Goal: Navigation & Orientation: Find specific page/section

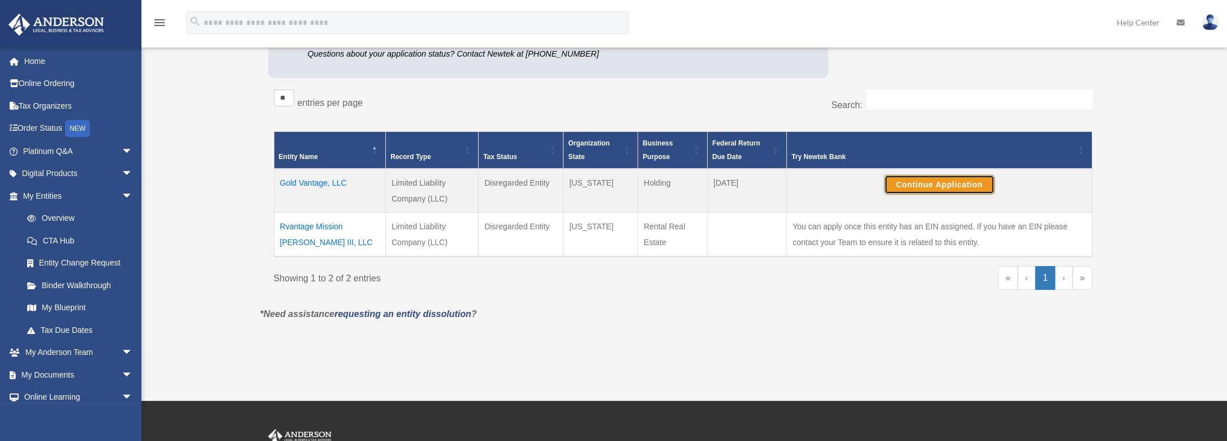
scroll to position [224, 0]
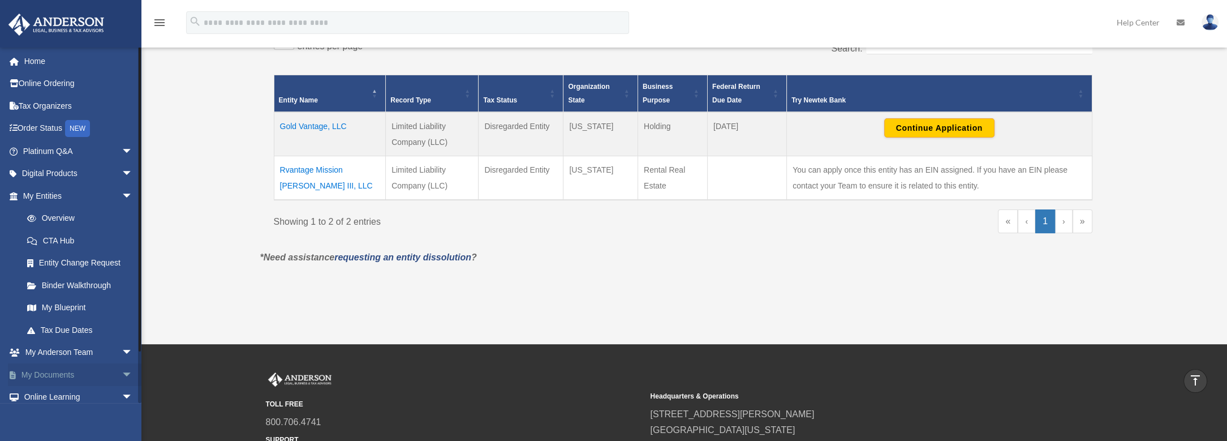
click at [122, 373] on span "arrow_drop_down" at bounding box center [133, 374] width 23 height 23
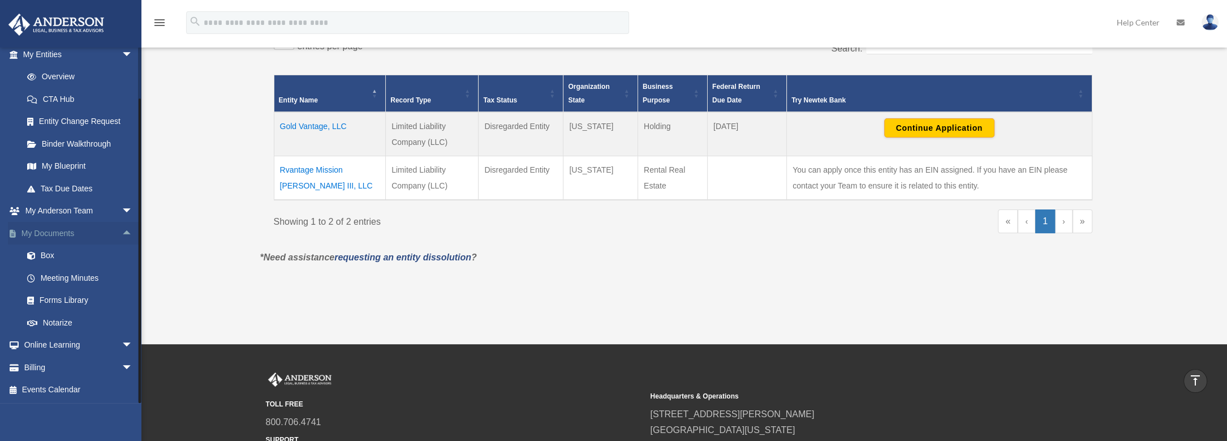
scroll to position [281, 0]
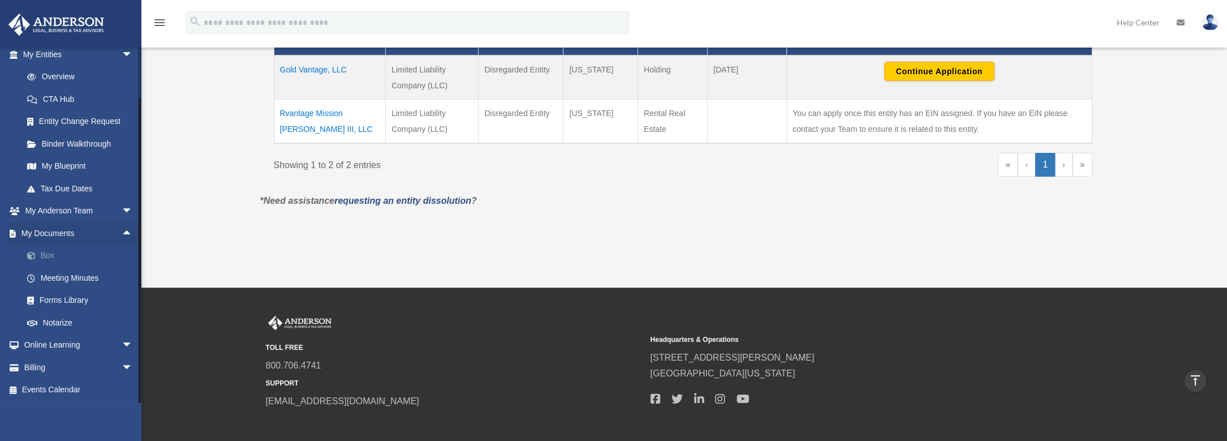
click at [45, 255] on link "Box" at bounding box center [83, 255] width 134 height 23
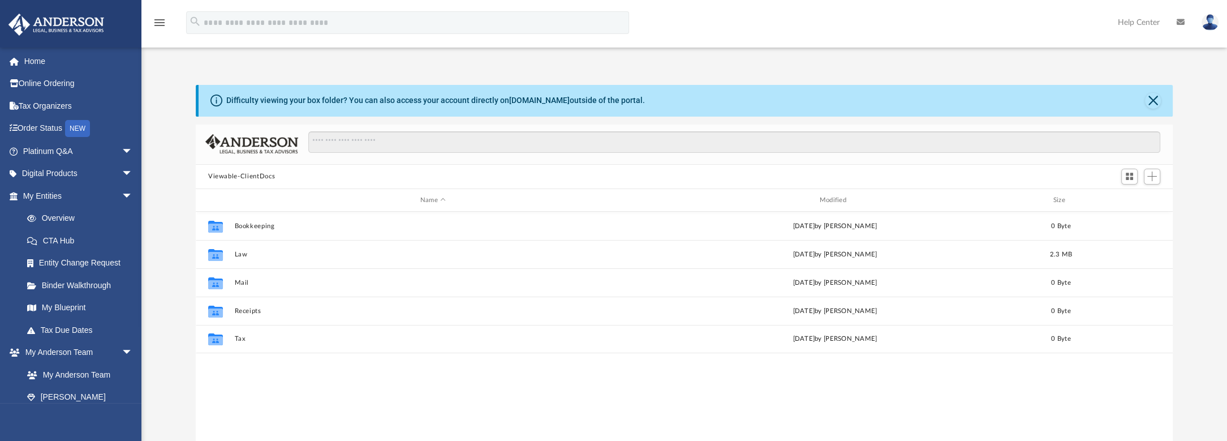
scroll to position [248, 969]
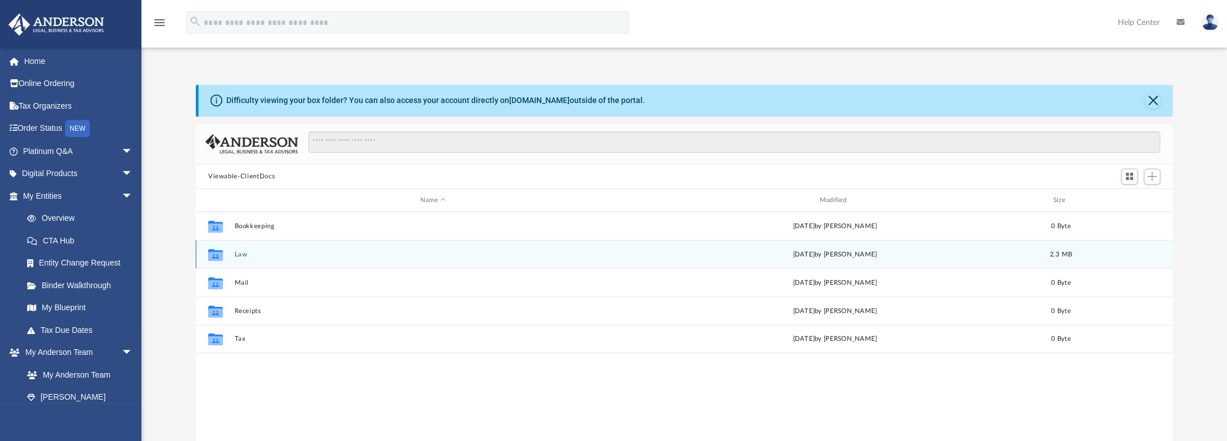
click at [243, 255] on button "Law" at bounding box center [432, 254] width 397 height 7
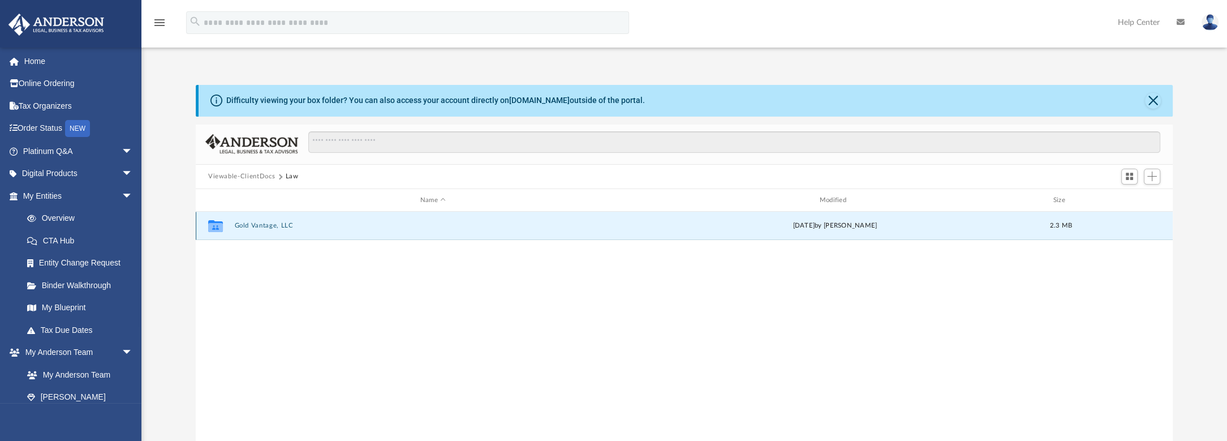
click at [280, 226] on button "Gold Vantage, LLC" at bounding box center [432, 225] width 397 height 7
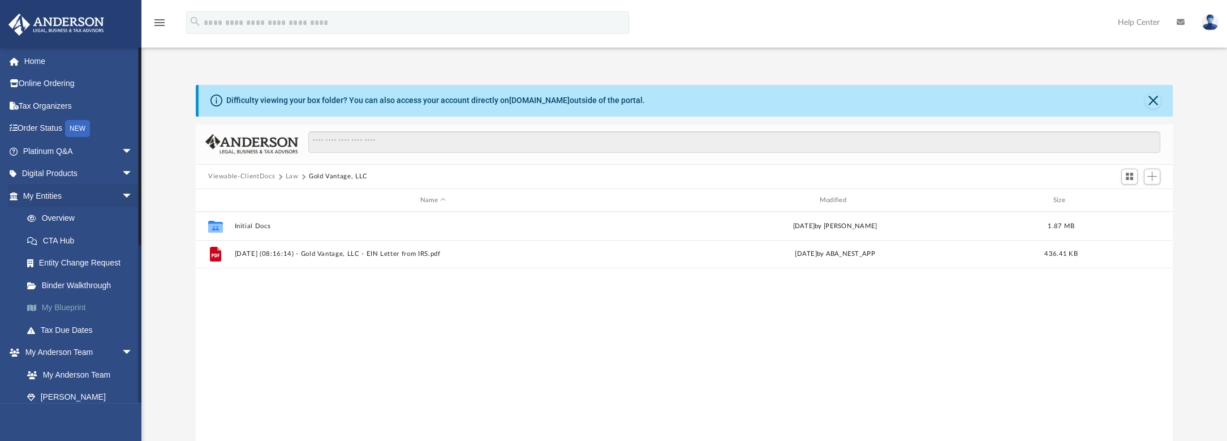
click at [79, 307] on link "My Blueprint" at bounding box center [83, 308] width 134 height 23
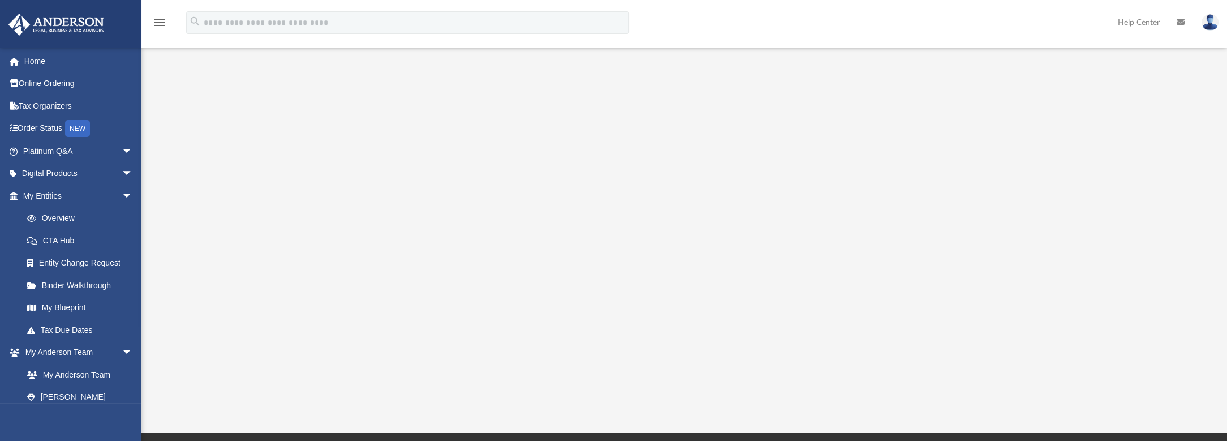
scroll to position [170, 0]
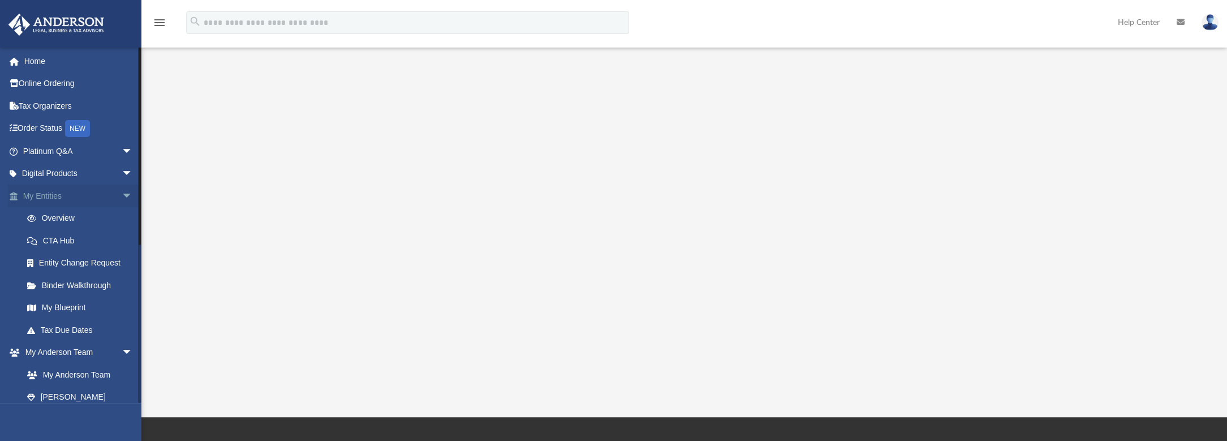
click at [51, 195] on link "My Entities arrow_drop_down" at bounding box center [79, 195] width 142 height 23
click at [64, 218] on link "Overview" at bounding box center [83, 218] width 134 height 23
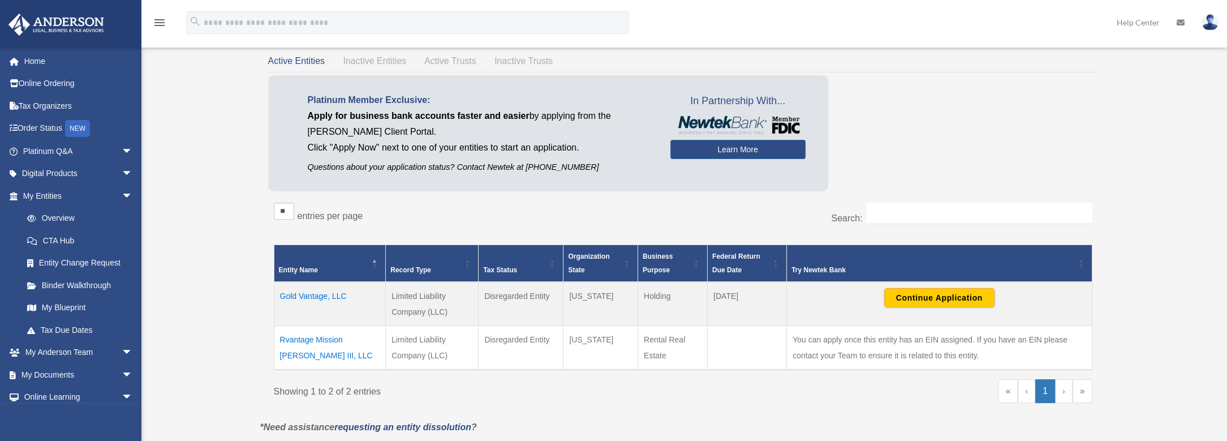
scroll to position [113, 0]
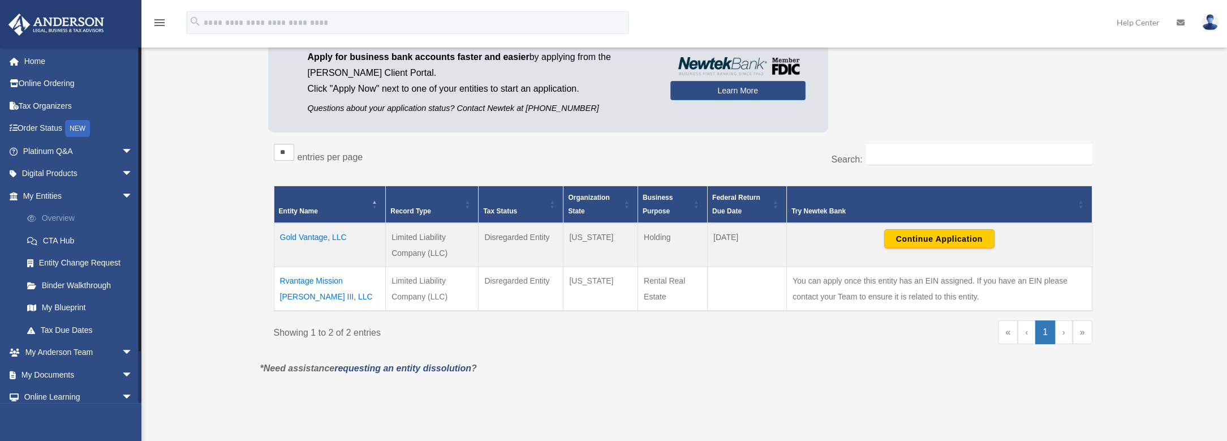
click at [64, 220] on link "Overview" at bounding box center [83, 218] width 134 height 23
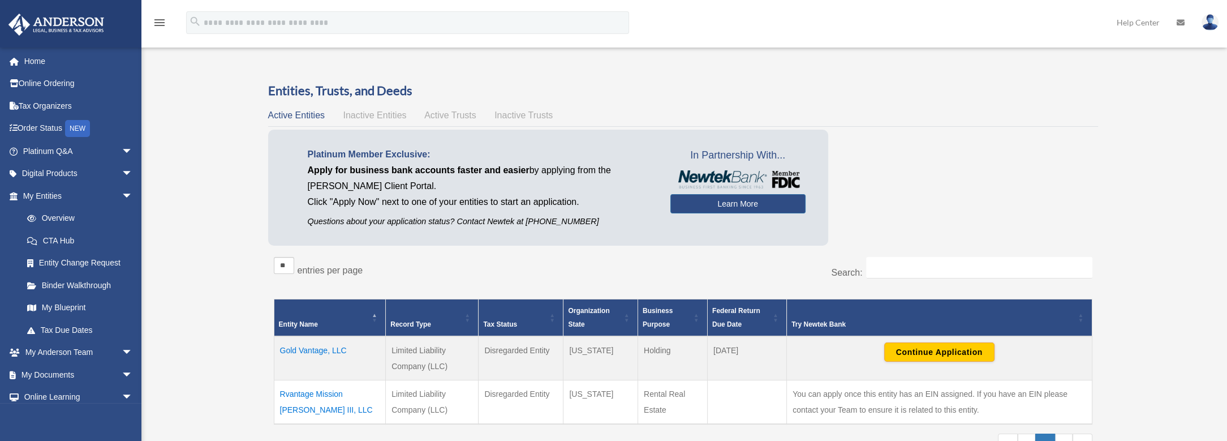
scroll to position [57, 0]
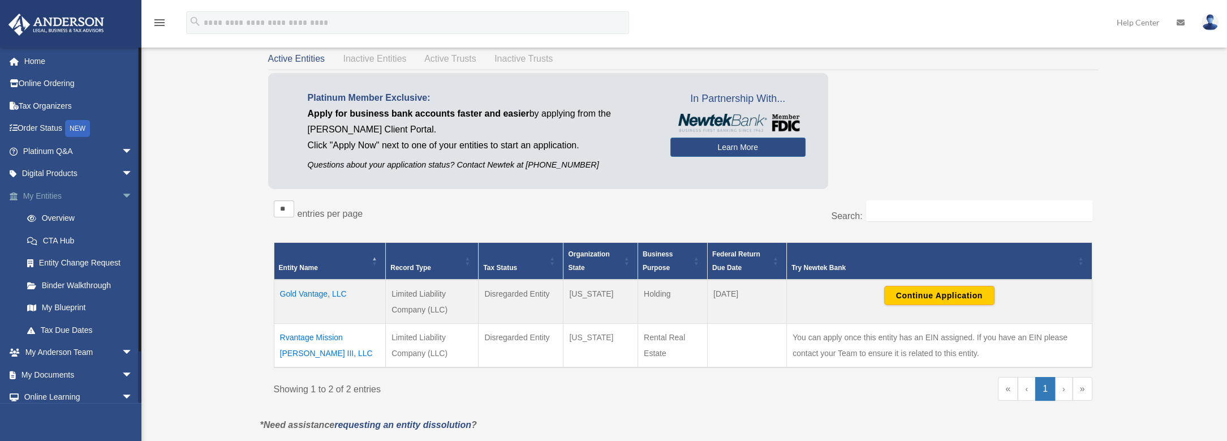
click at [52, 196] on link "My Entities arrow_drop_down" at bounding box center [79, 195] width 142 height 23
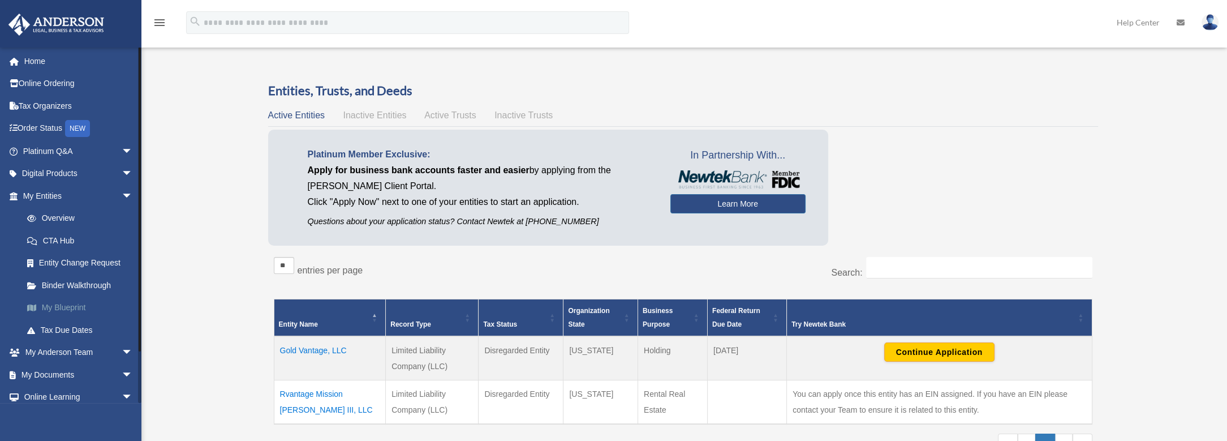
click at [72, 307] on link "My Blueprint" at bounding box center [83, 308] width 134 height 23
